Goal: Transaction & Acquisition: Book appointment/travel/reservation

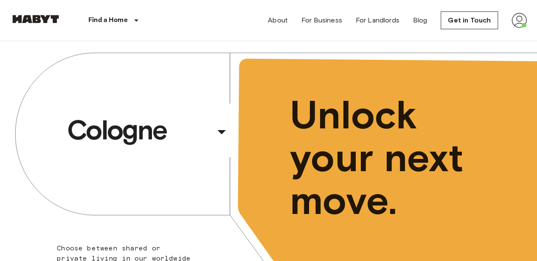
click at [522, 17] on img at bounding box center [518, 20] width 15 height 15
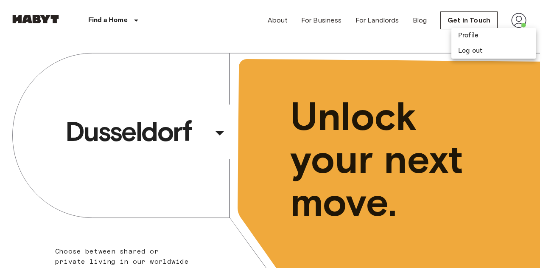
click at [522, 17] on div at bounding box center [271, 134] width 543 height 268
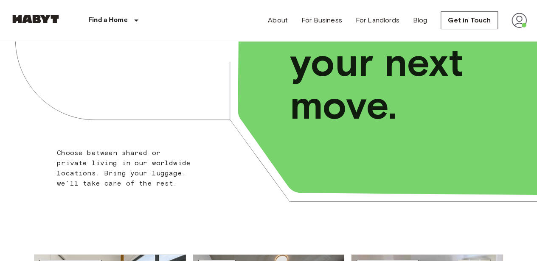
scroll to position [111, 0]
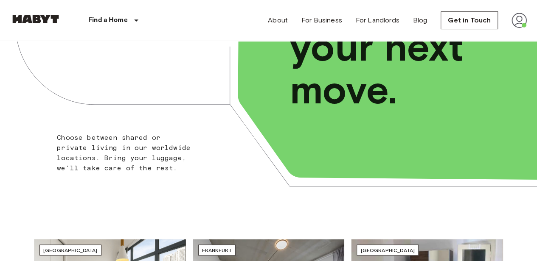
click at [211, 56] on div "Milan ​ ​ Choose between shared or private living in our worldwide locations. B…" at bounding box center [268, 69] width 537 height 278
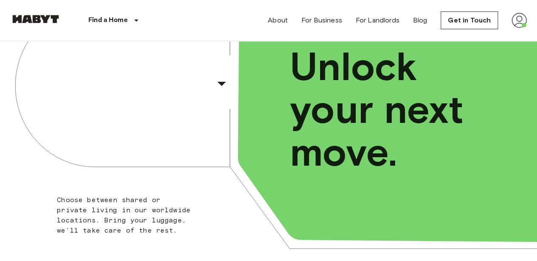
scroll to position [48, 0]
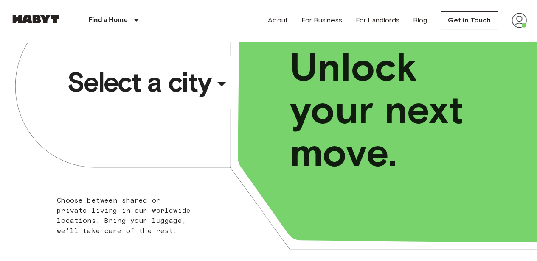
click at [223, 82] on icon "button" at bounding box center [221, 84] width 20 height 20
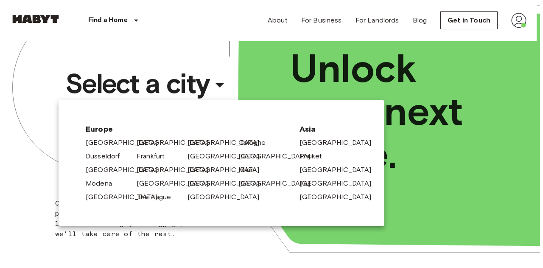
click at [154, 145] on link "[GEOGRAPHIC_DATA]" at bounding box center [177, 142] width 81 height 10
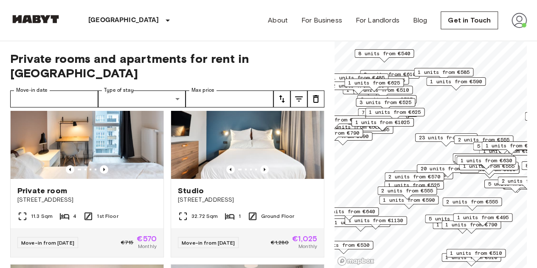
scroll to position [41, 0]
click at [238, 90] on input "Max price" at bounding box center [229, 98] width 88 height 17
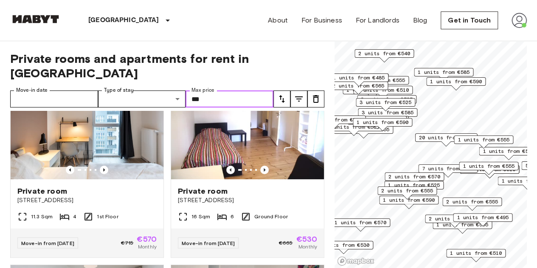
type input "***"
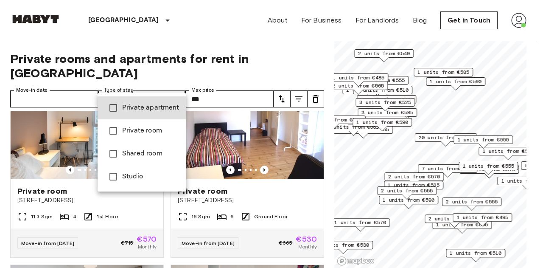
click at [68, 85] on div at bounding box center [271, 134] width 543 height 268
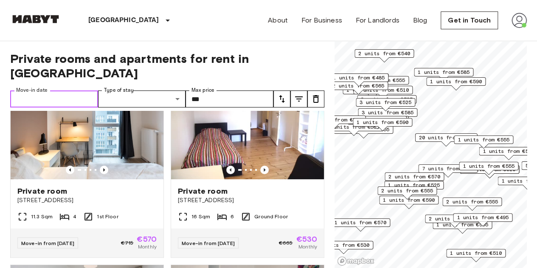
click at [50, 90] on input "Move-in date" at bounding box center [54, 98] width 88 height 17
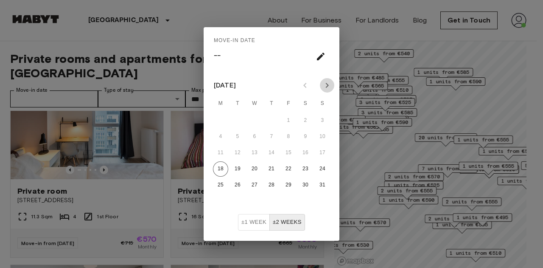
click at [323, 87] on icon "Next month" at bounding box center [327, 85] width 10 height 10
click at [223, 135] on button "6" at bounding box center [220, 136] width 15 height 15
type input "**********"
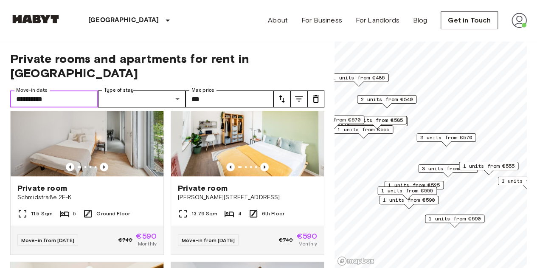
scroll to position [405, 0]
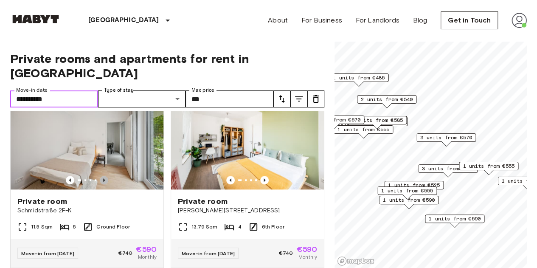
click at [101, 176] on icon "Previous image" at bounding box center [104, 180] width 8 height 8
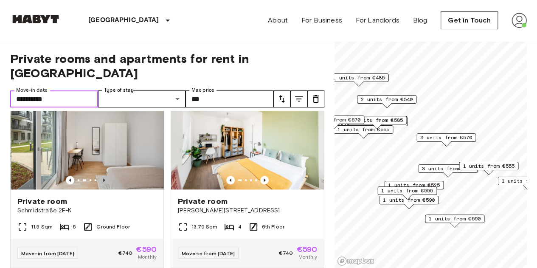
click at [101, 176] on icon "Previous image" at bounding box center [104, 180] width 8 height 8
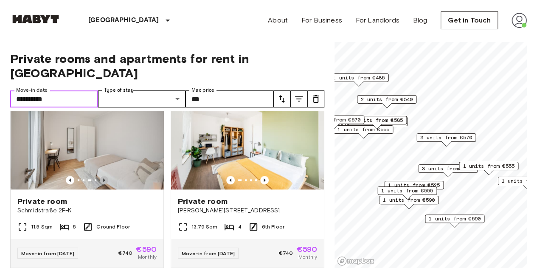
click at [101, 176] on icon "Previous image" at bounding box center [104, 180] width 8 height 8
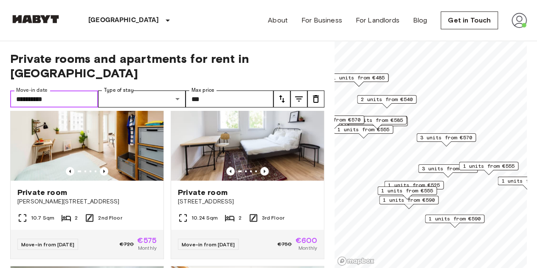
scroll to position [601, 0]
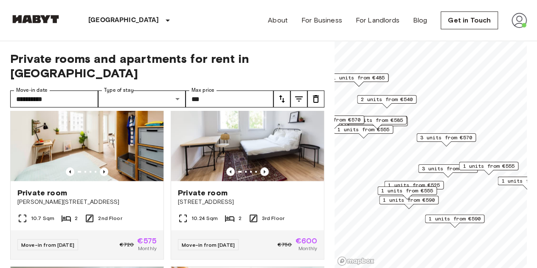
click at [171, 186] on div "Private room Archibaldweg 12" at bounding box center [247, 197] width 153 height 32
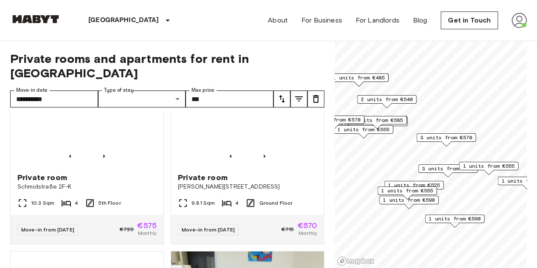
scroll to position [1179, 0]
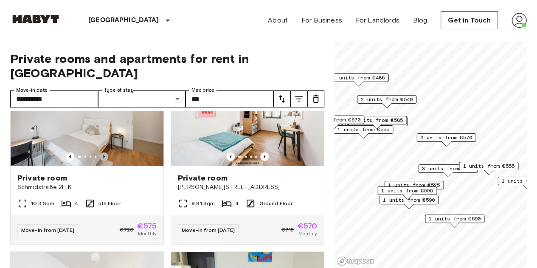
click at [103, 158] on icon "Previous image" at bounding box center [104, 156] width 2 height 3
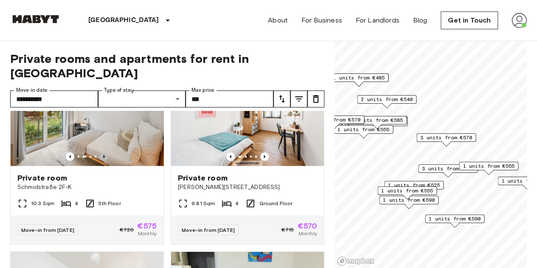
click at [103, 158] on icon "Previous image" at bounding box center [104, 156] width 2 height 3
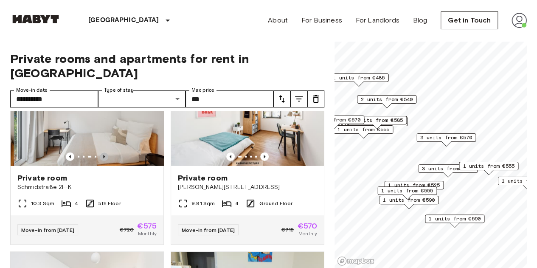
click at [103, 158] on icon "Previous image" at bounding box center [104, 156] width 2 height 3
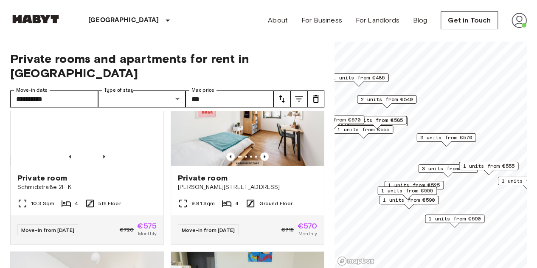
click at [103, 158] on icon "Previous image" at bounding box center [104, 156] width 2 height 3
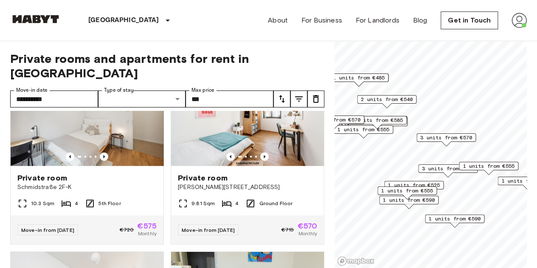
drag, startPoint x: 165, startPoint y: 212, endPoint x: 164, endPoint y: 218, distance: 6.8
click at [164, 218] on div "Private room Klara-Franke-Straße 24-28 9.81 Sqm 4 Ground Floor Move-in from 04 …" at bounding box center [244, 150] width 160 height 187
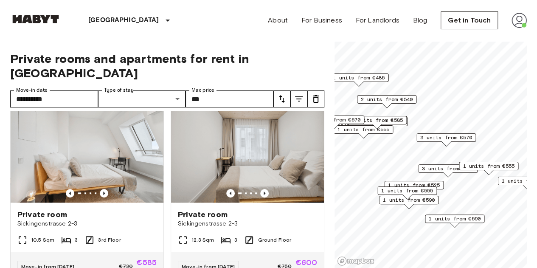
scroll to position [249, 0]
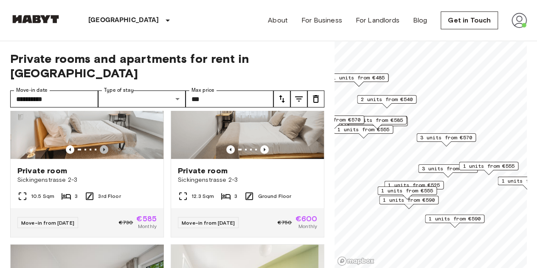
click at [101, 145] on icon "Previous image" at bounding box center [104, 149] width 8 height 8
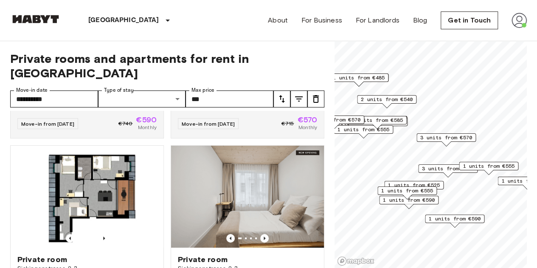
scroll to position [159, 0]
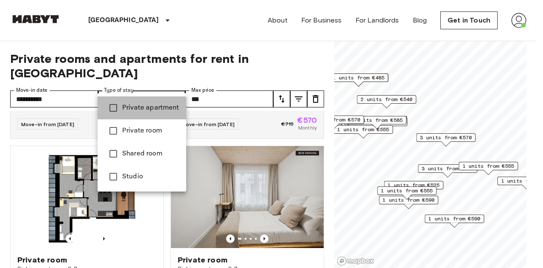
click at [139, 111] on span "Private apartment" at bounding box center [150, 108] width 57 height 10
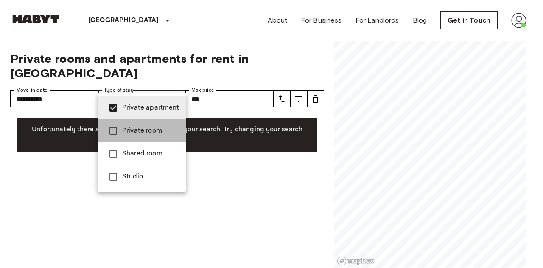
click at [137, 126] on span "Private room" at bounding box center [150, 131] width 57 height 10
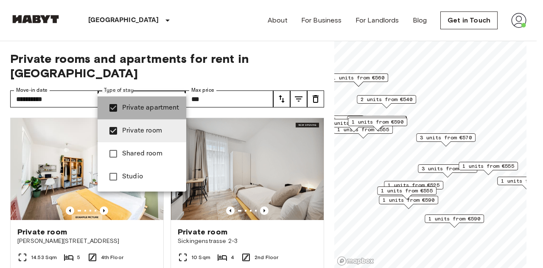
click at [147, 108] on span "Private apartment" at bounding box center [150, 108] width 57 height 10
type input "**********"
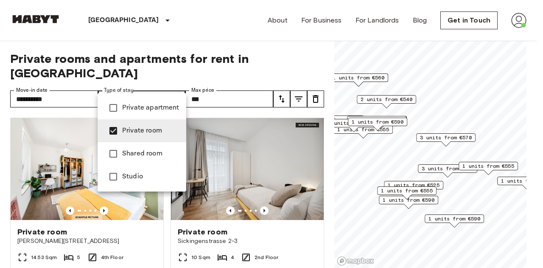
click at [167, 218] on div at bounding box center [271, 134] width 543 height 268
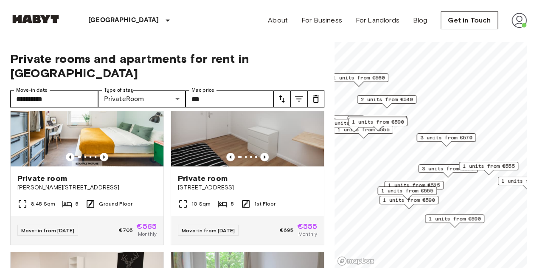
scroll to position [2718, 0]
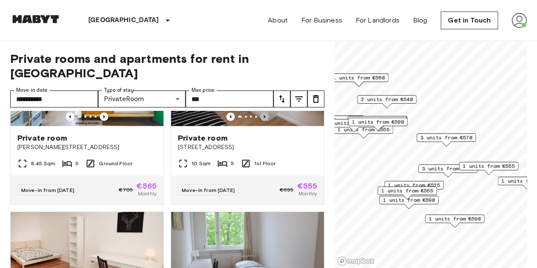
click at [263, 118] on icon "Previous image" at bounding box center [264, 116] width 2 height 3
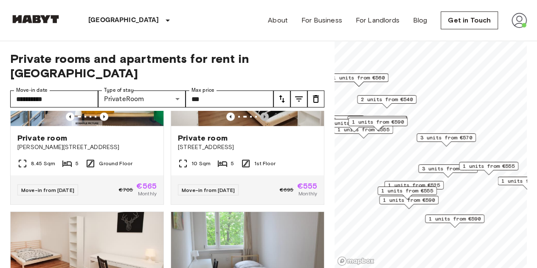
click at [263, 118] on icon "Previous image" at bounding box center [264, 116] width 2 height 3
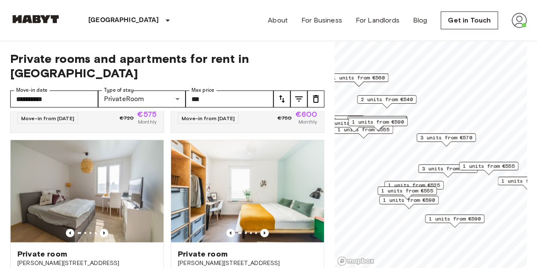
scroll to position [830, 0]
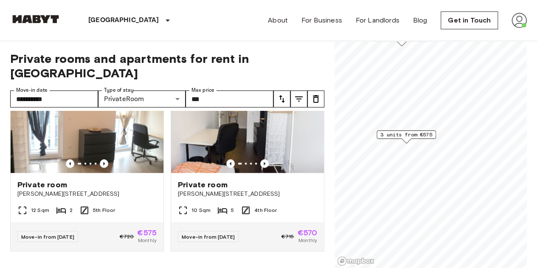
scroll to position [427, 0]
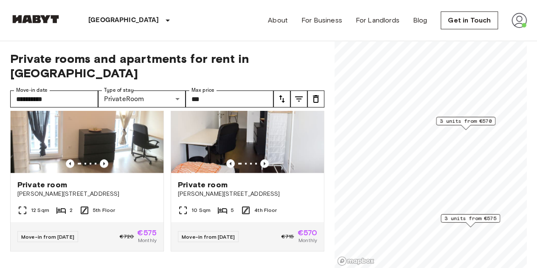
click at [468, 121] on span "3 units from €570" at bounding box center [465, 121] width 52 height 8
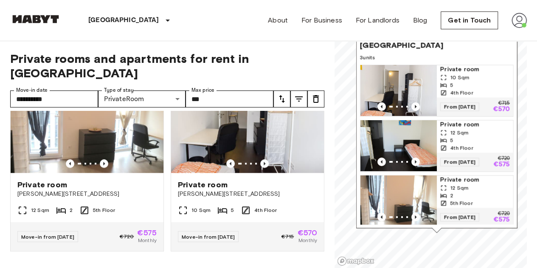
drag, startPoint x: 454, startPoint y: 126, endPoint x: 426, endPoint y: 229, distance: 106.8
click at [426, 229] on div "Bernhard-Weiß-Straße 1-3, 10178 Berlin, GER 3 units Private room 10 Sqm 5 4th F…" at bounding box center [436, 124] width 161 height 217
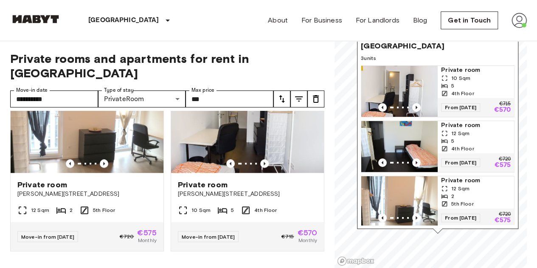
click at [482, 129] on div "12 Sqm" at bounding box center [476, 133] width 70 height 8
click at [473, 185] on div "12 Sqm" at bounding box center [476, 189] width 70 height 8
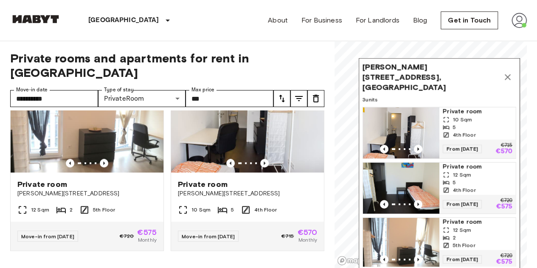
drag, startPoint x: 474, startPoint y: 109, endPoint x: 477, endPoint y: 153, distance: 44.2
click at [477, 153] on div "Private room 10 Sqm 5 4th Floor From 19 Oct 25 €715 €570 Private room 12 Sqm 5 …" at bounding box center [439, 186] width 154 height 159
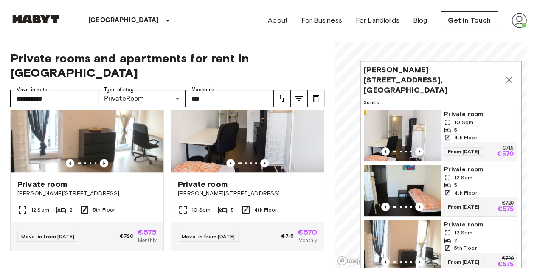
click at [508, 77] on icon "Map marker" at bounding box center [509, 80] width 6 height 6
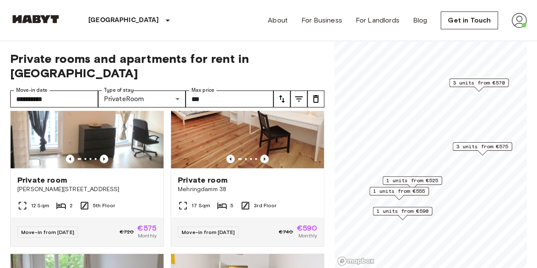
click at [442, 41] on div "3 units from €570 3 units from €575 1 units from €590 1 units from €525 1 units…" at bounding box center [430, 41] width 192 height 0
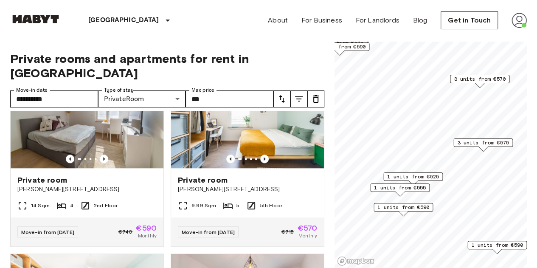
click at [428, 175] on span "1 units from €525" at bounding box center [413, 177] width 52 height 8
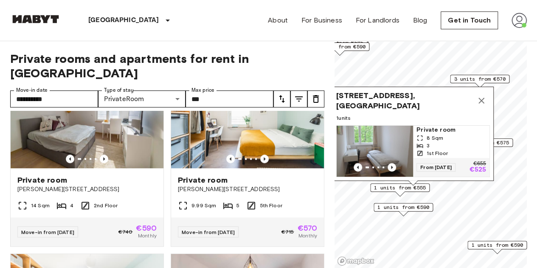
click at [368, 126] on img "Map marker" at bounding box center [374, 151] width 76 height 51
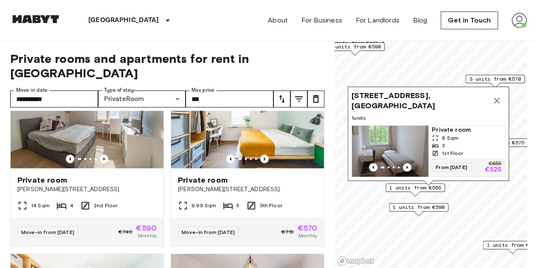
drag, startPoint x: 443, startPoint y: 146, endPoint x: 470, endPoint y: 145, distance: 26.8
click at [463, 149] on span "1st Floor" at bounding box center [452, 153] width 21 height 8
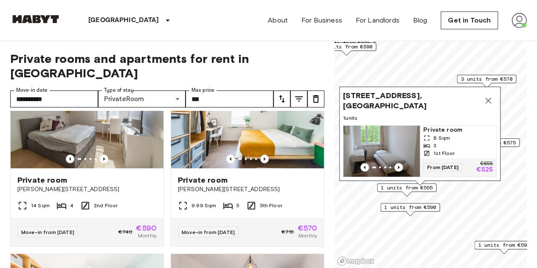
drag, startPoint x: 455, startPoint y: 140, endPoint x: 435, endPoint y: 141, distance: 20.0
click at [435, 142] on span "3" at bounding box center [434, 146] width 3 height 8
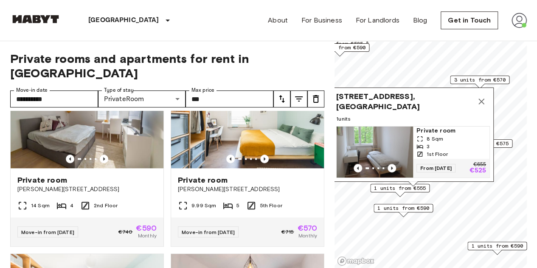
click at [482, 98] on icon "Map marker" at bounding box center [481, 101] width 6 height 6
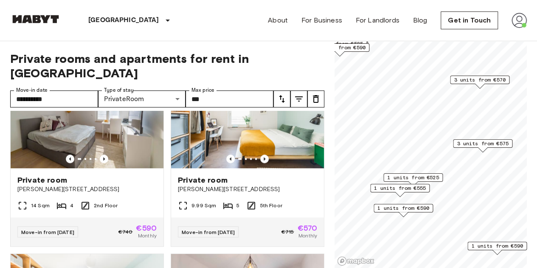
click at [428, 177] on span "1 units from €525" at bounding box center [413, 177] width 52 height 8
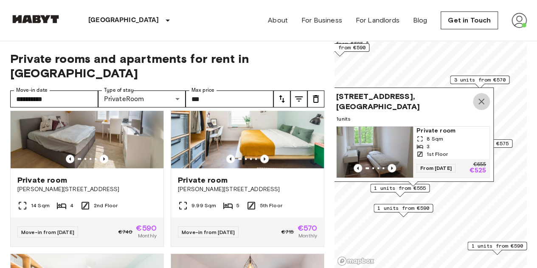
click at [479, 97] on icon "Map marker" at bounding box center [481, 101] width 10 height 10
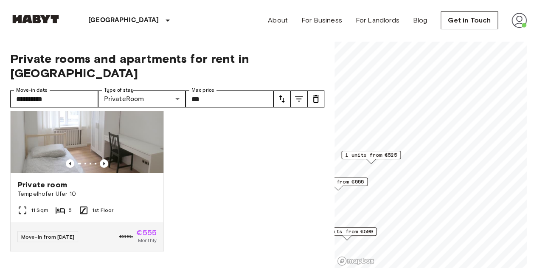
scroll to position [235, 0]
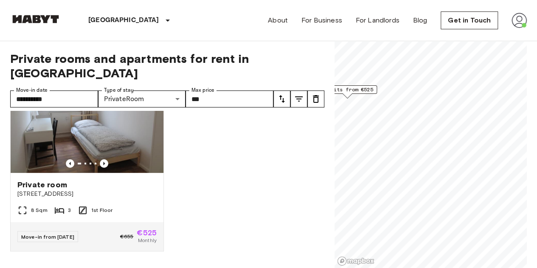
scroll to position [43, 0]
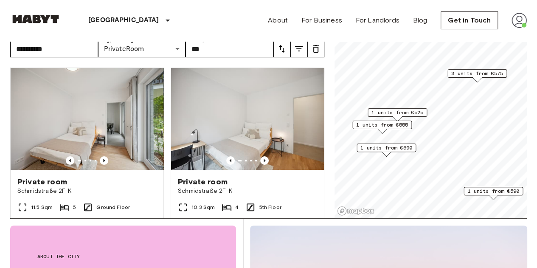
scroll to position [10, 0]
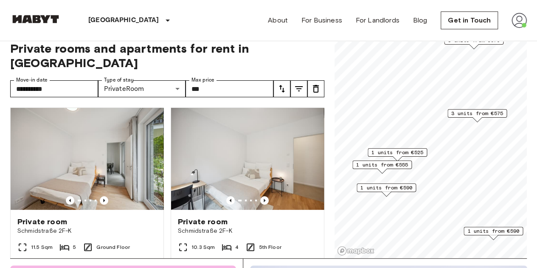
click at [404, 152] on span "1 units from €525" at bounding box center [397, 152] width 52 height 8
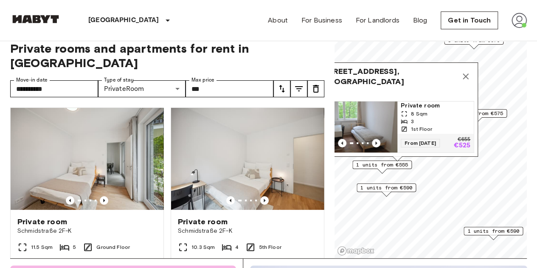
click at [422, 117] on div "3" at bounding box center [435, 121] width 70 height 8
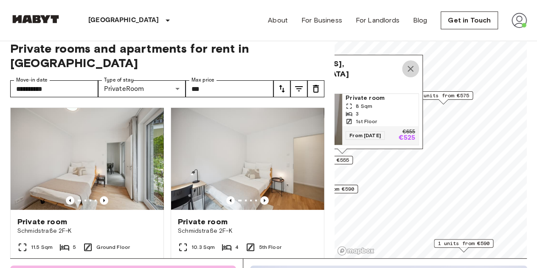
click at [413, 65] on icon "Map marker" at bounding box center [410, 69] width 10 height 10
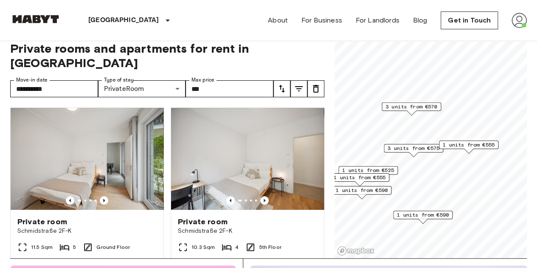
scroll to position [14, 0]
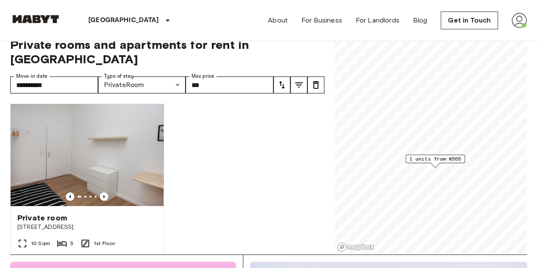
click at [434, 164] on div "Map marker" at bounding box center [434, 164] width 9 height 5
click at [442, 155] on span "1 units from €555" at bounding box center [435, 159] width 52 height 8
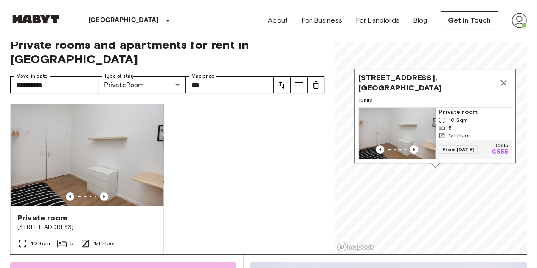
click at [476, 124] on div "5" at bounding box center [473, 128] width 70 height 8
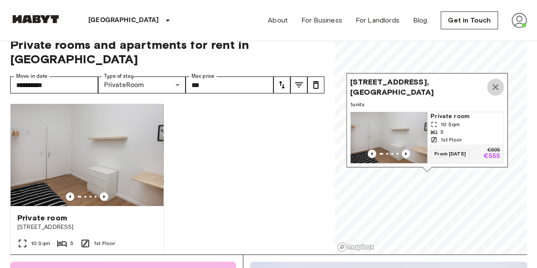
click at [499, 82] on icon "Map marker" at bounding box center [495, 87] width 10 height 10
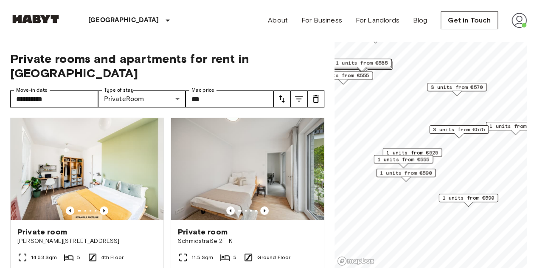
click at [409, 178] on div "1 units from €590" at bounding box center [405, 174] width 59 height 13
click at [409, 178] on div "1 units from €590" at bounding box center [403, 173] width 59 height 13
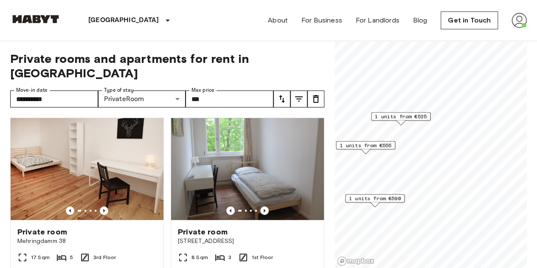
click at [375, 145] on span "1 units from €555" at bounding box center [365, 145] width 52 height 8
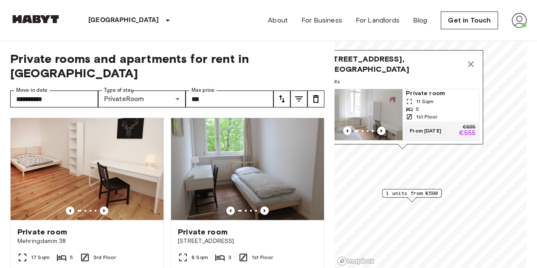
drag, startPoint x: 398, startPoint y: 115, endPoint x: 435, endPoint y: 110, distance: 37.2
click at [435, 113] on span "1st Floor" at bounding box center [426, 117] width 21 height 8
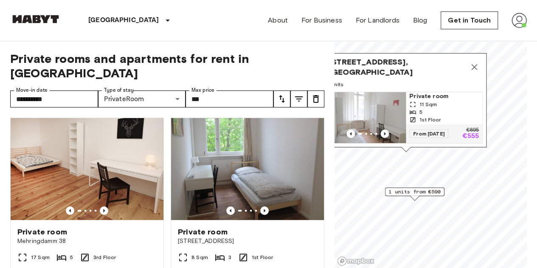
scroll to position [0, 0]
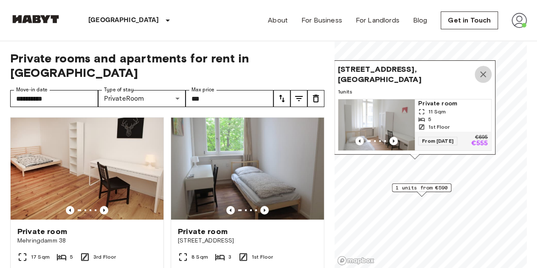
click at [481, 71] on icon "Map marker" at bounding box center [483, 74] width 6 height 6
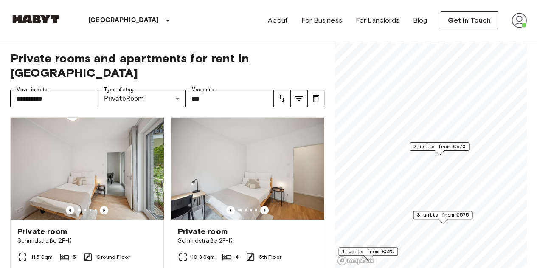
click at [447, 150] on div "3 units from €570" at bounding box center [438, 148] width 59 height 13
click at [431, 145] on span "3 units from €570" at bounding box center [439, 147] width 52 height 8
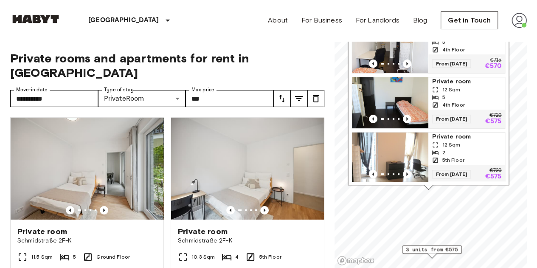
drag, startPoint x: 457, startPoint y: 104, endPoint x: 446, endPoint y: 138, distance: 36.1
click at [446, 141] on span "12 Sqm" at bounding box center [451, 145] width 18 height 8
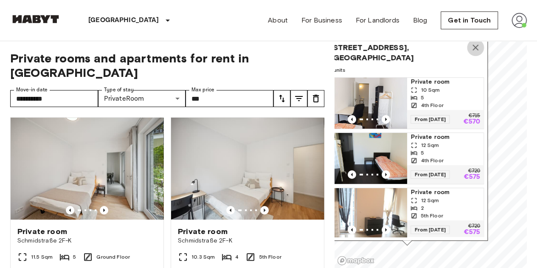
click at [476, 45] on icon "Map marker" at bounding box center [475, 48] width 6 height 6
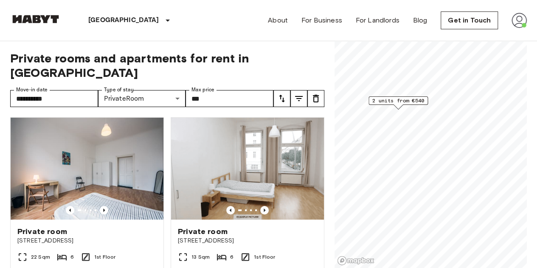
drag, startPoint x: 402, startPoint y: 96, endPoint x: 396, endPoint y: 98, distance: 6.2
click at [396, 98] on span "2 units from €540" at bounding box center [398, 101] width 52 height 8
click at [398, 101] on span "2 units from €540" at bounding box center [398, 102] width 52 height 8
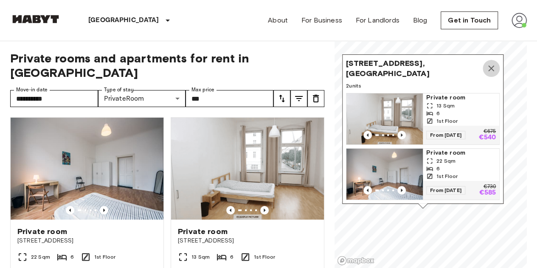
click at [492, 63] on icon "Map marker" at bounding box center [491, 68] width 10 height 10
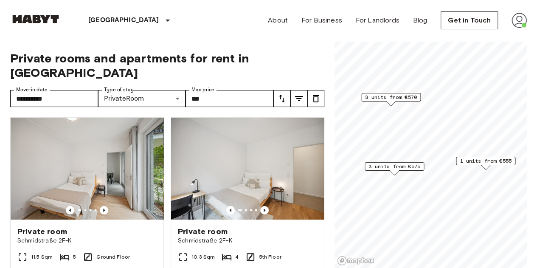
click at [498, 163] on span "1 units from €555" at bounding box center [485, 161] width 52 height 8
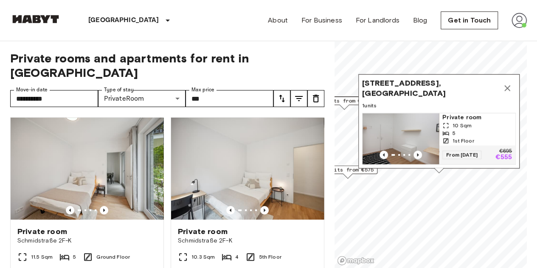
drag, startPoint x: 489, startPoint y: 137, endPoint x: 421, endPoint y: 142, distance: 68.0
click at [439, 145] on div "From 19 Oct 25 €695 €555" at bounding box center [477, 154] width 76 height 19
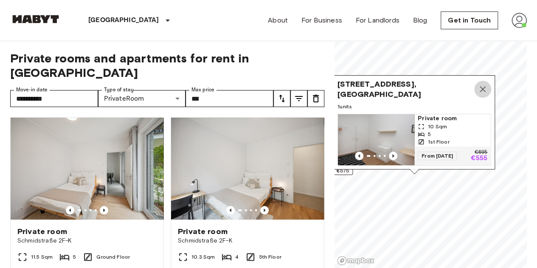
click at [482, 84] on icon "Map marker" at bounding box center [482, 89] width 10 height 10
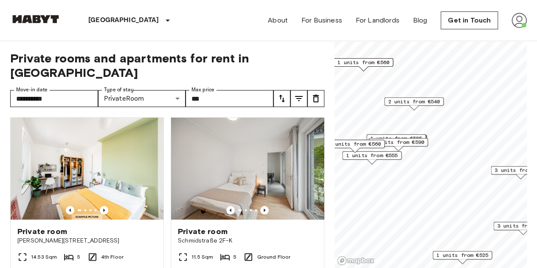
click at [378, 155] on span "1 units from €555" at bounding box center [372, 155] width 52 height 8
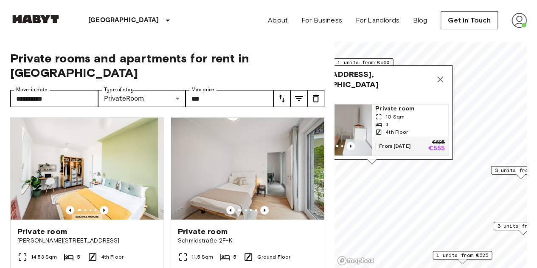
click at [396, 113] on span "10 Sqm" at bounding box center [394, 117] width 19 height 8
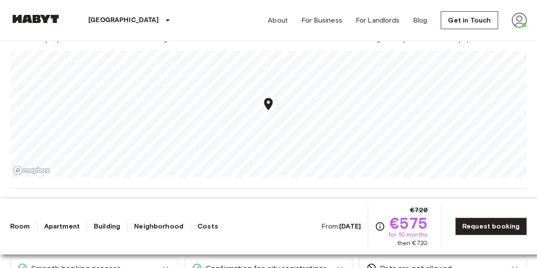
scroll to position [909, 0]
click at [266, 205] on div "Europe Germany Berlin Private room Private room From Oct 4 2025 Klara-Franke-St…" at bounding box center [268, 202] width 537 height 2139
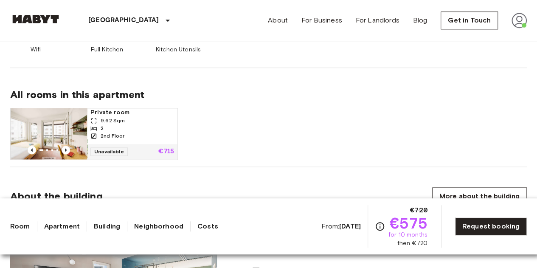
scroll to position [551, 0]
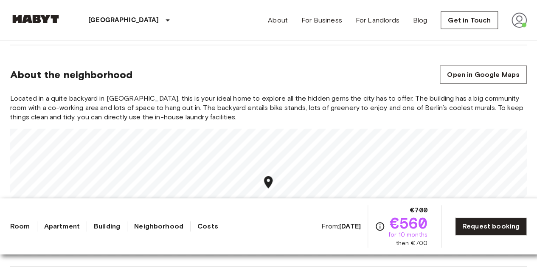
scroll to position [896, 0]
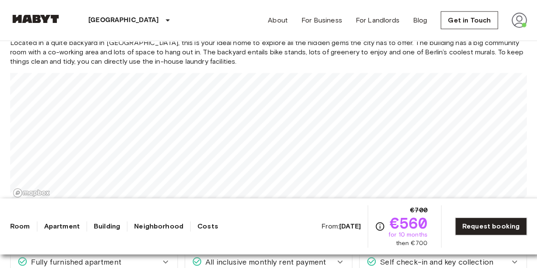
click at [218, 62] on div "Located in a quite backyard in Wedding, this is your ideal home to explore all …" at bounding box center [268, 119] width 516 height 162
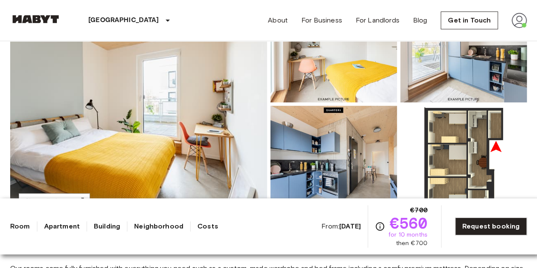
scroll to position [67, 0]
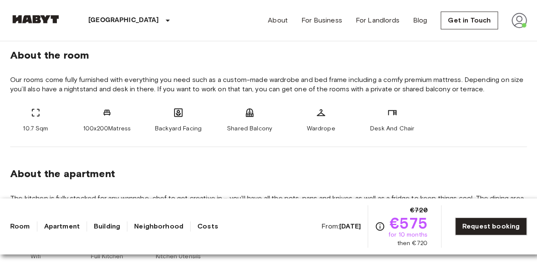
scroll to position [193, 0]
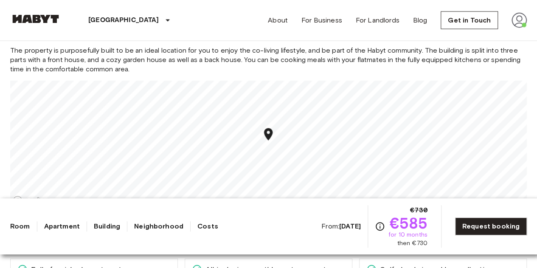
scroll to position [888, 0]
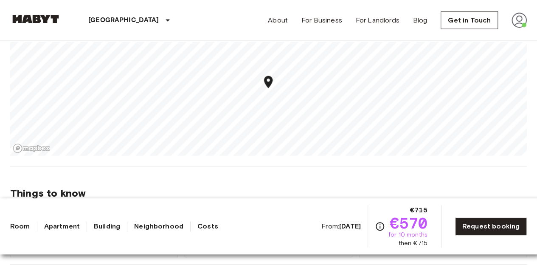
scroll to position [922, 0]
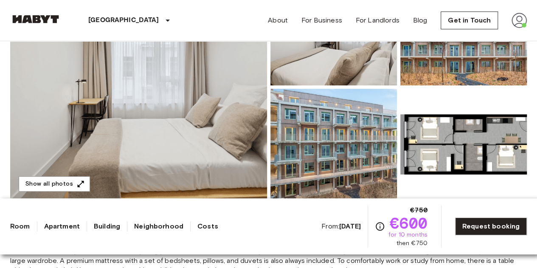
scroll to position [145, 0]
click at [310, 129] on img at bounding box center [333, 143] width 126 height 111
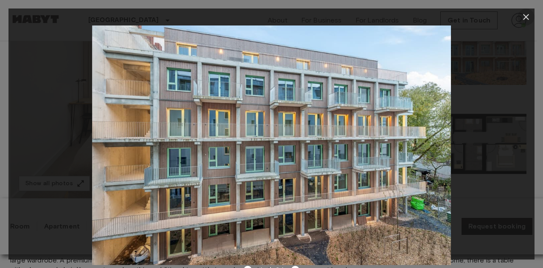
click at [526, 21] on icon "button" at bounding box center [526, 17] width 10 height 10
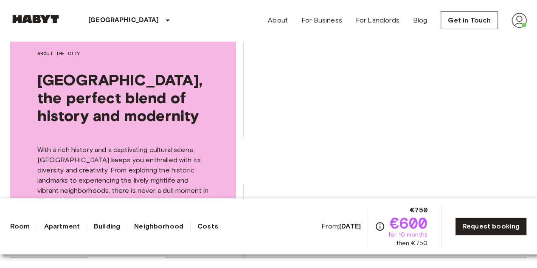
scroll to position [1436, 0]
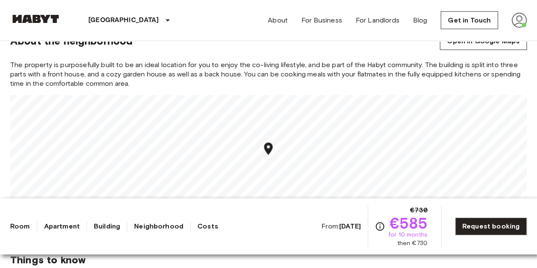
scroll to position [873, 0]
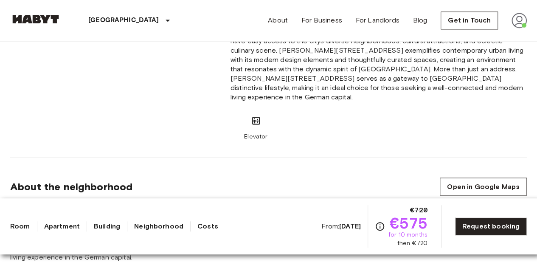
scroll to position [663, 0]
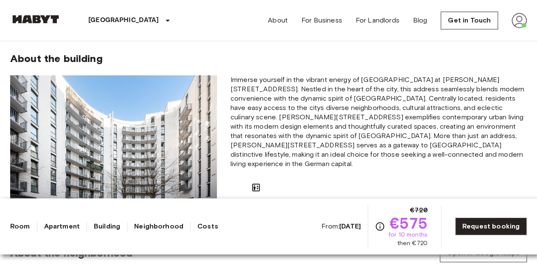
scroll to position [768, 0]
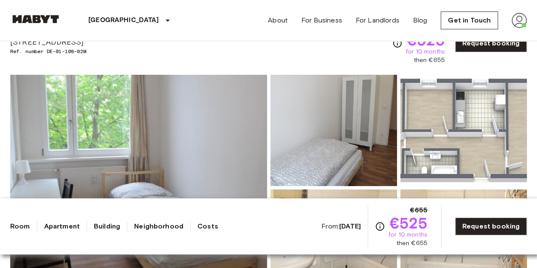
scroll to position [44, 0]
click at [460, 145] on img at bounding box center [463, 129] width 126 height 111
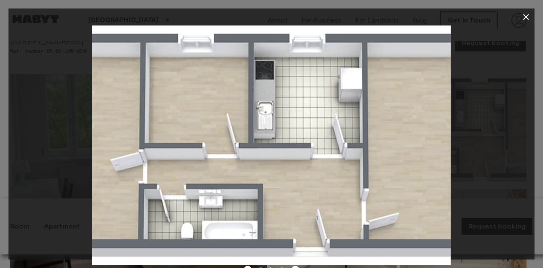
click at [503, 138] on div at bounding box center [271, 144] width 526 height 239
click at [528, 12] on icon "button" at bounding box center [526, 17] width 10 height 10
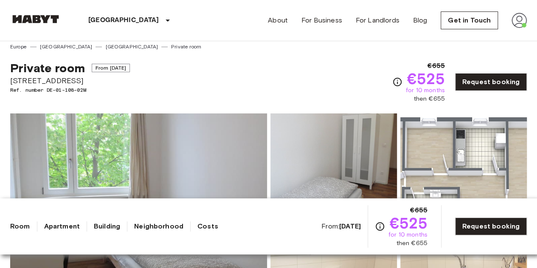
scroll to position [0, 0]
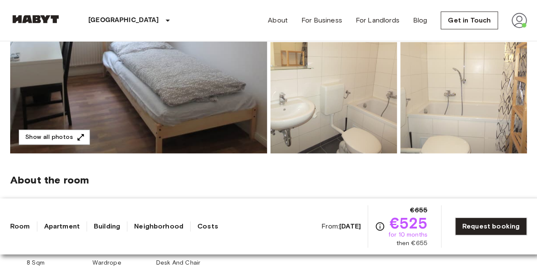
scroll to position [299, 0]
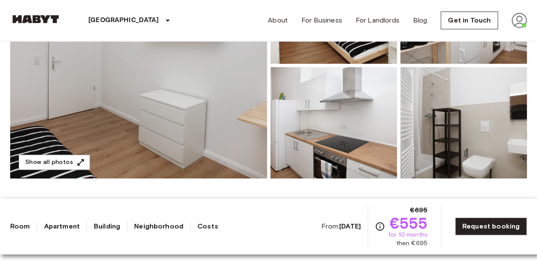
scroll to position [166, 0]
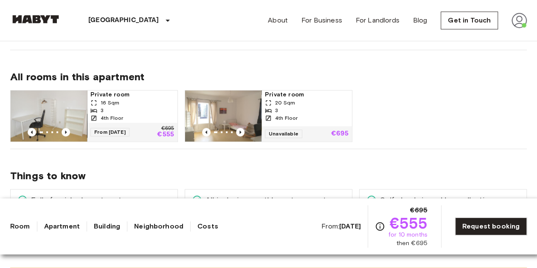
scroll to position [422, 0]
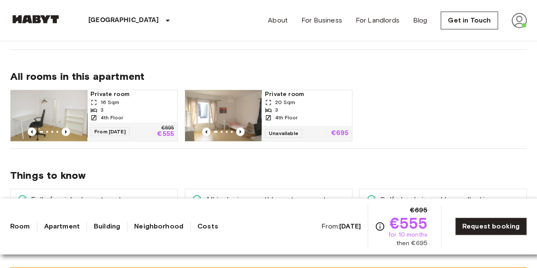
click at [136, 100] on div "16 Sqm" at bounding box center [132, 102] width 84 height 8
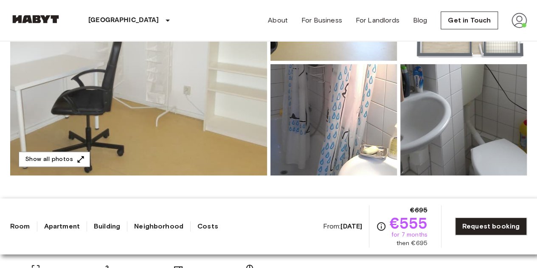
scroll to position [169, 0]
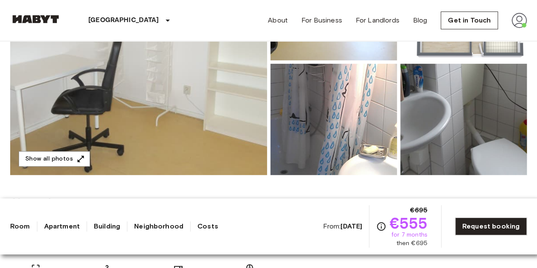
click at [470, 100] on img at bounding box center [463, 119] width 126 height 111
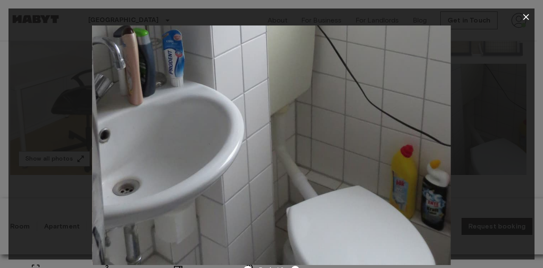
click at [60, 169] on div at bounding box center [271, 144] width 526 height 239
click at [520, 19] on button "button" at bounding box center [525, 16] width 17 height 17
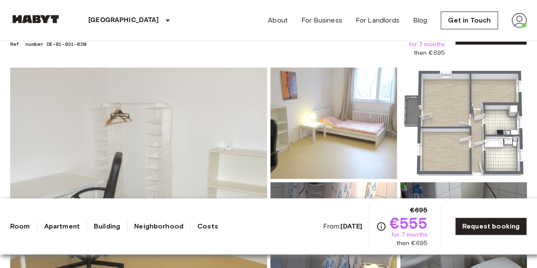
scroll to position [51, 0]
click at [348, 131] on img at bounding box center [333, 122] width 126 height 111
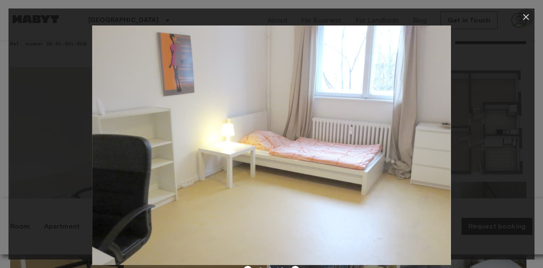
click at [527, 17] on icon "button" at bounding box center [526, 17] width 10 height 10
